Goal: Task Accomplishment & Management: Use online tool/utility

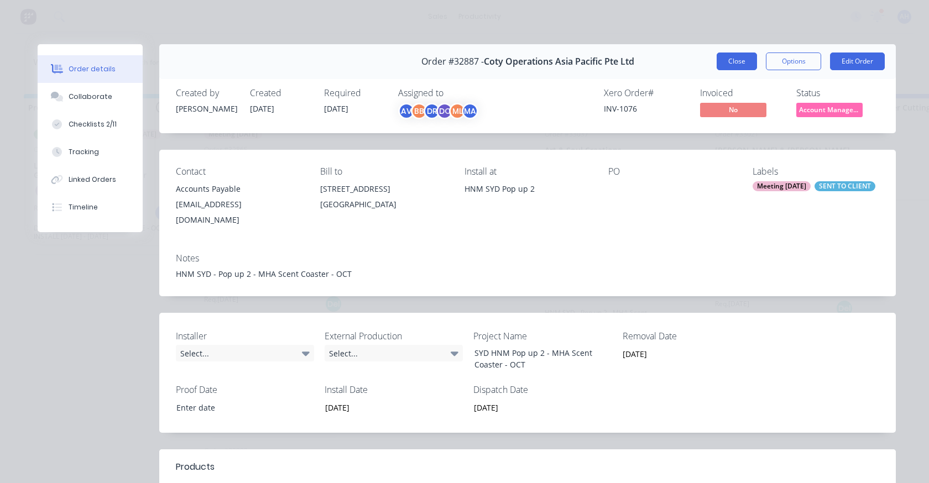
click at [723, 67] on button "Close" at bounding box center [737, 62] width 40 height 18
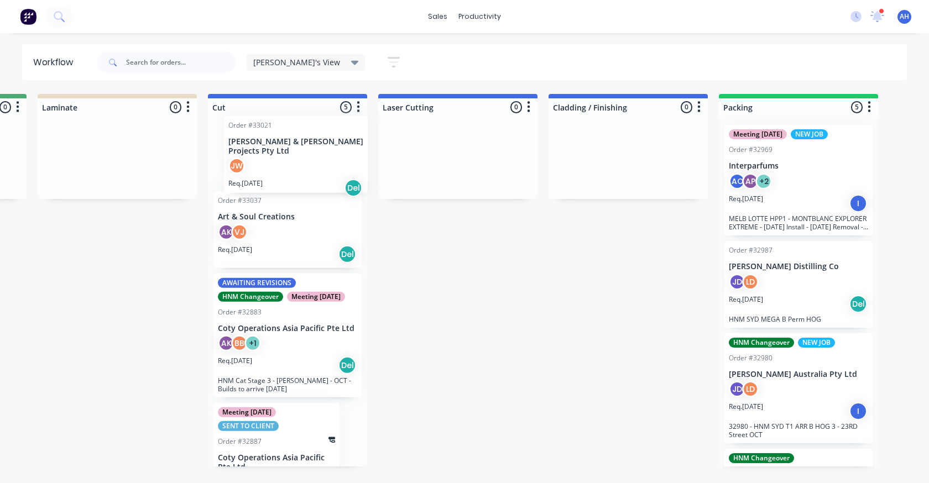
scroll to position [106, 0]
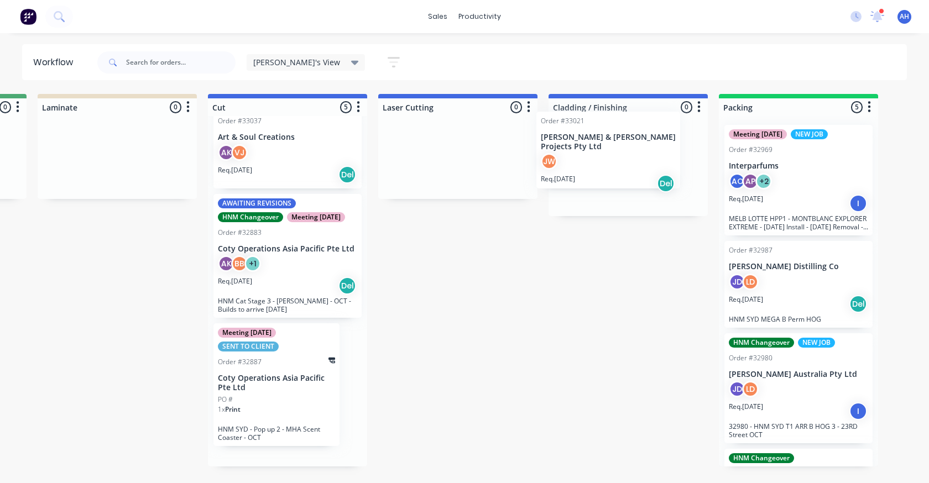
drag, startPoint x: 275, startPoint y: 160, endPoint x: 607, endPoint y: 157, distance: 332.4
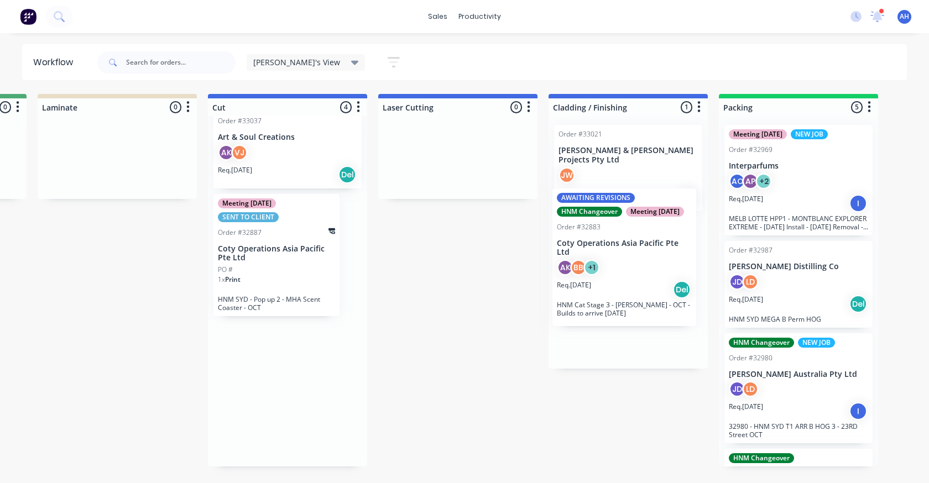
drag, startPoint x: 300, startPoint y: 267, endPoint x: 643, endPoint y: 253, distance: 342.6
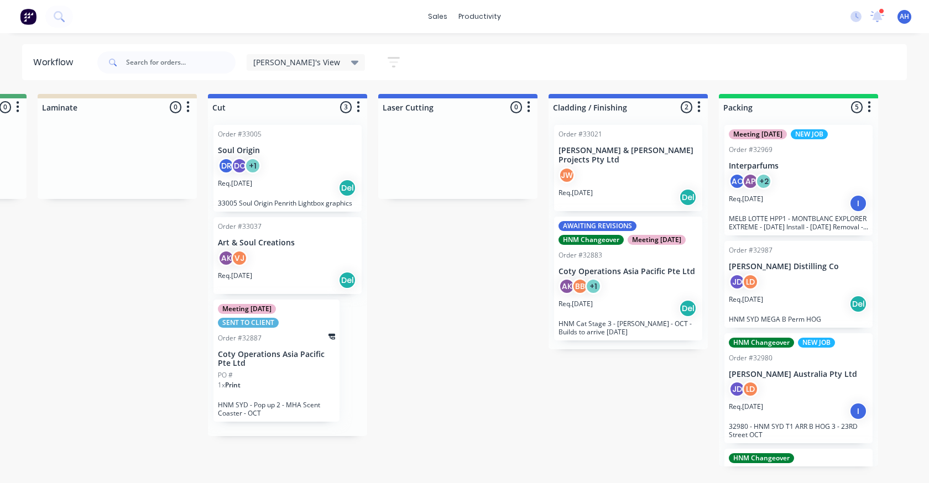
scroll to position [0, 0]
click at [295, 251] on div "AK VJ" at bounding box center [287, 260] width 139 height 21
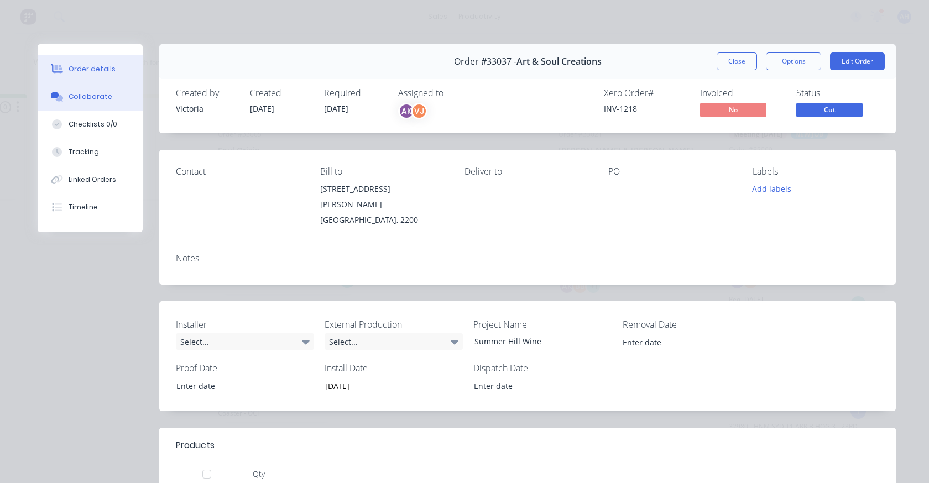
click at [85, 101] on div "Collaborate" at bounding box center [91, 97] width 44 height 10
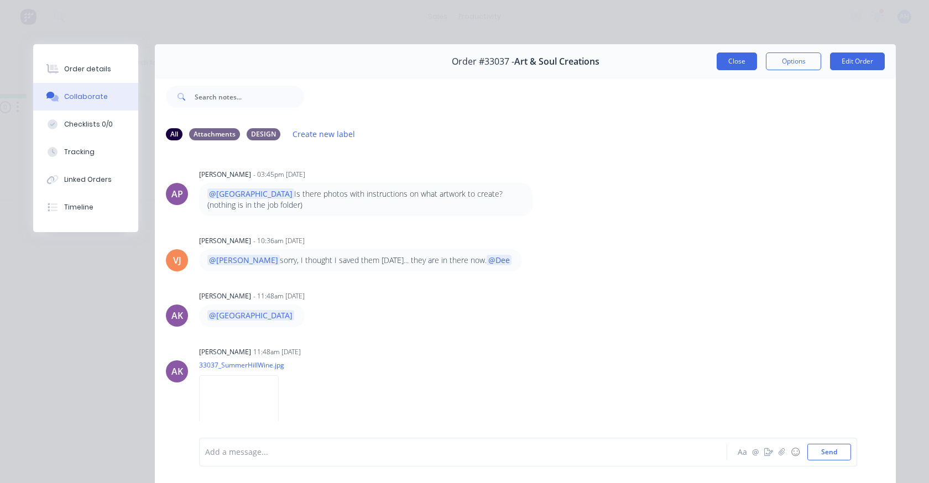
click at [740, 63] on button "Close" at bounding box center [737, 62] width 40 height 18
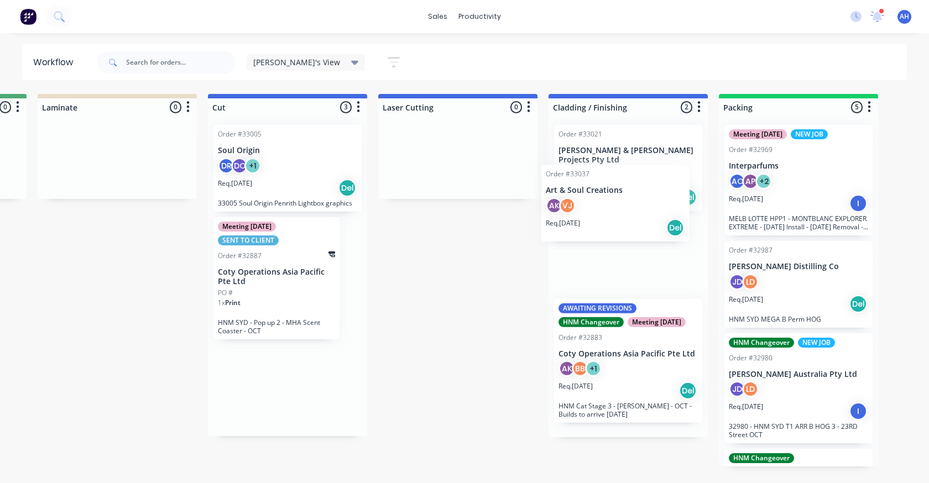
drag, startPoint x: 262, startPoint y: 263, endPoint x: 594, endPoint y: 210, distance: 336.0
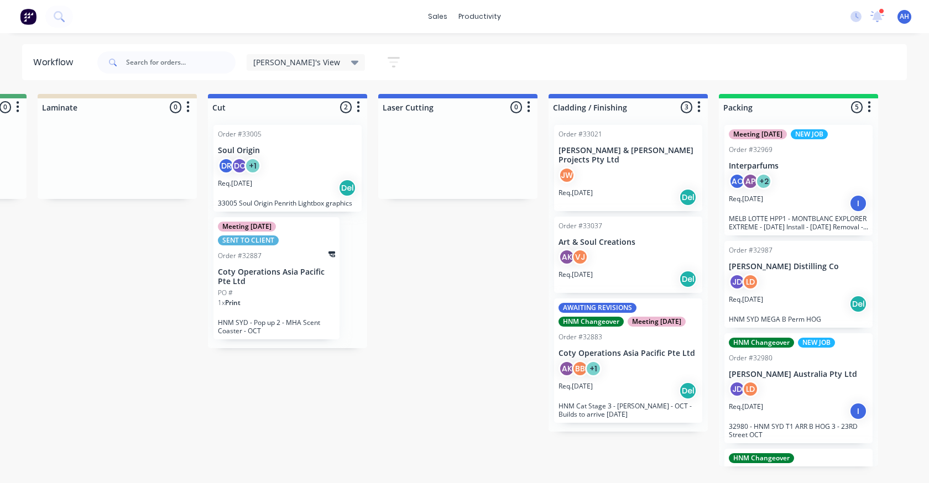
click at [611, 176] on div "JW" at bounding box center [628, 177] width 139 height 21
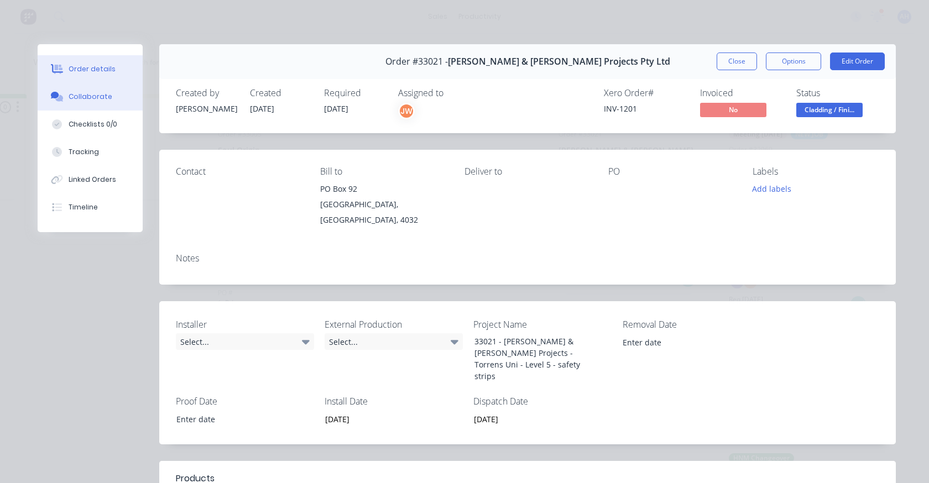
click at [82, 95] on div "Collaborate" at bounding box center [91, 97] width 44 height 10
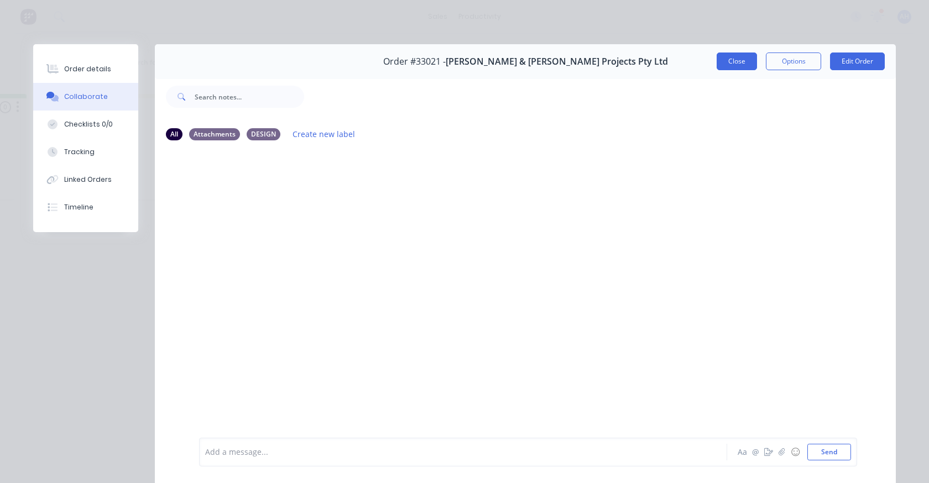
click at [744, 61] on button "Close" at bounding box center [737, 62] width 40 height 18
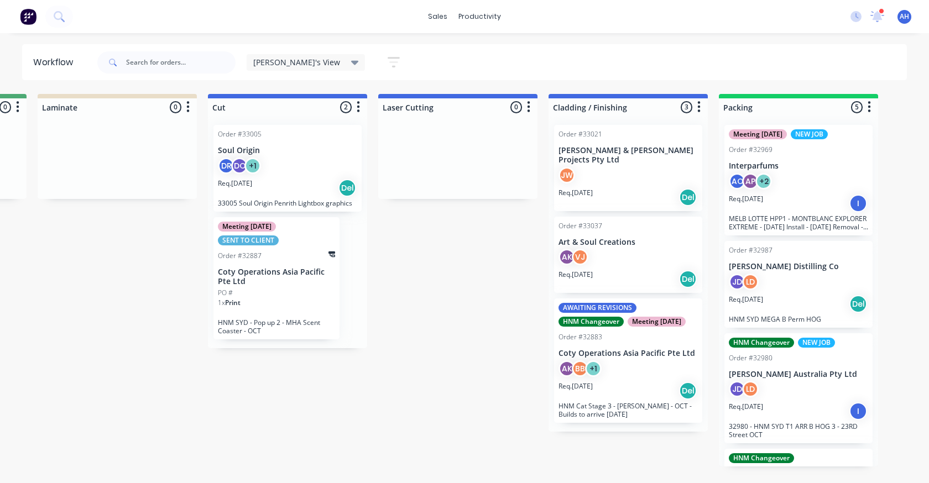
click at [261, 164] on div "DR DO + 1" at bounding box center [287, 168] width 139 height 21
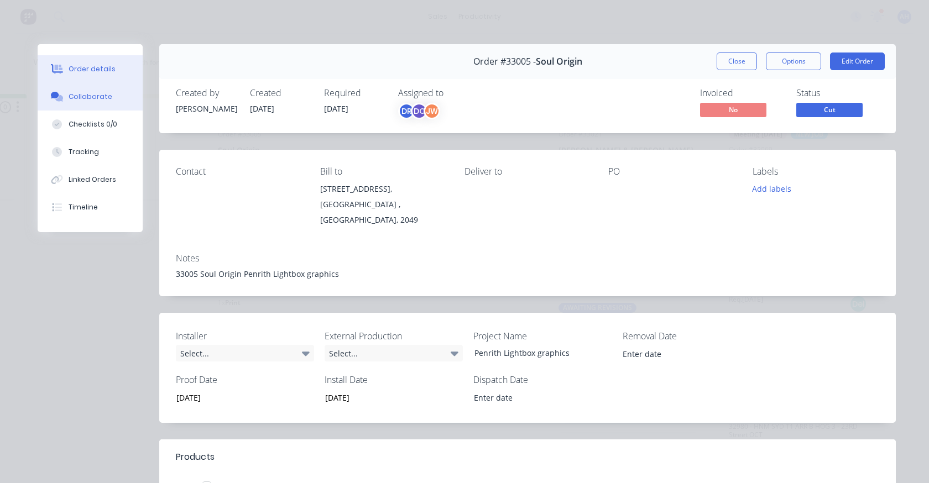
click at [91, 98] on div "Collaborate" at bounding box center [91, 97] width 44 height 10
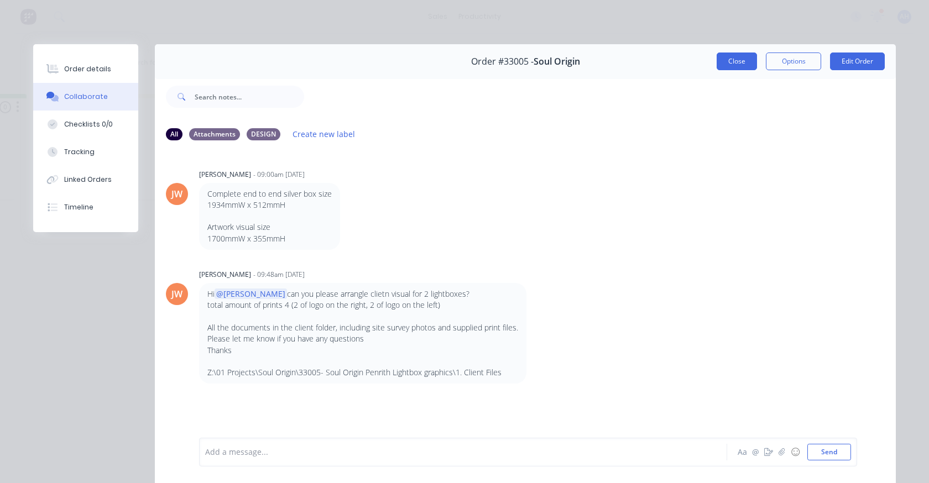
click at [733, 61] on button "Close" at bounding box center [737, 62] width 40 height 18
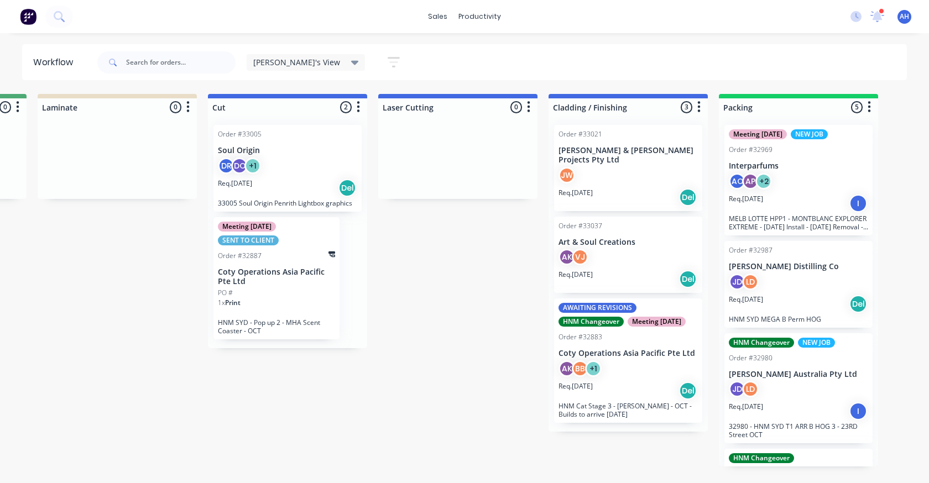
drag, startPoint x: 733, startPoint y: 61, endPoint x: 166, endPoint y: 267, distance: 603.1
click at [253, 283] on p "Coty Operations Asia Pacific Pte Ltd" at bounding box center [276, 277] width 117 height 19
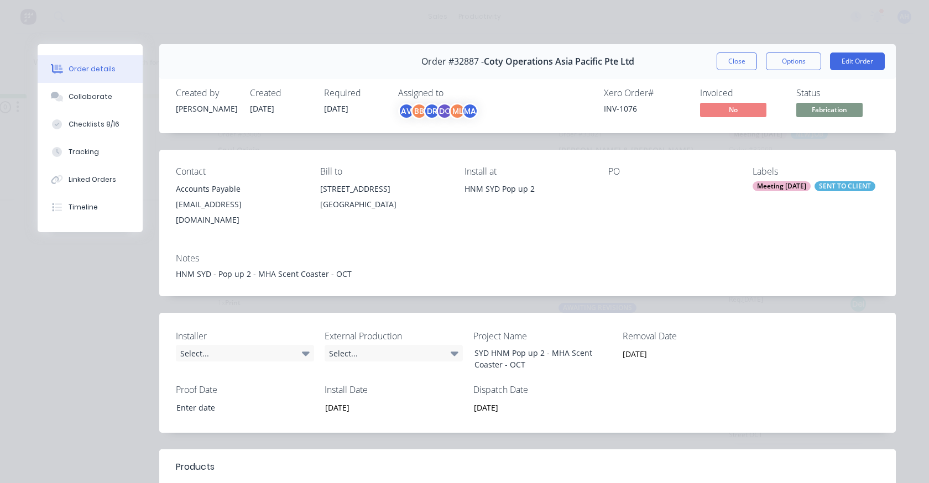
click at [731, 68] on button "Close" at bounding box center [737, 62] width 40 height 18
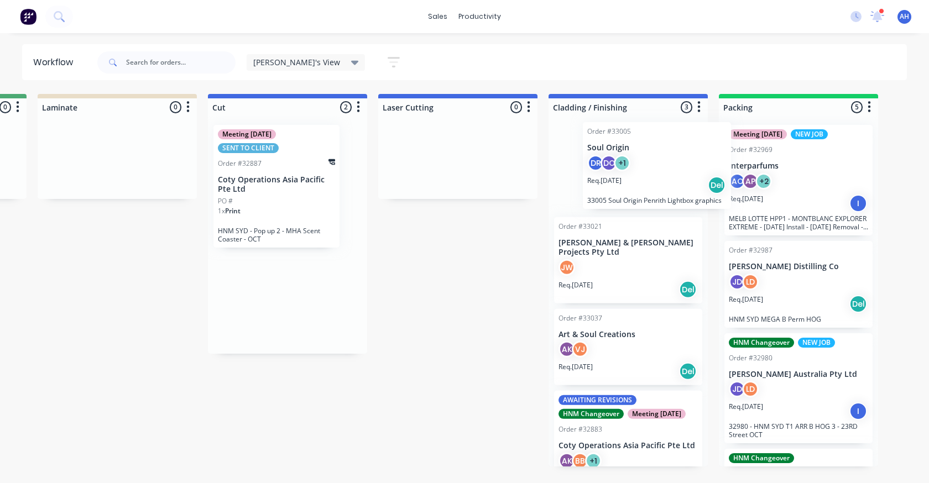
drag, startPoint x: 308, startPoint y: 147, endPoint x: 680, endPoint y: 144, distance: 372.2
